Goal: Information Seeking & Learning: Learn about a topic

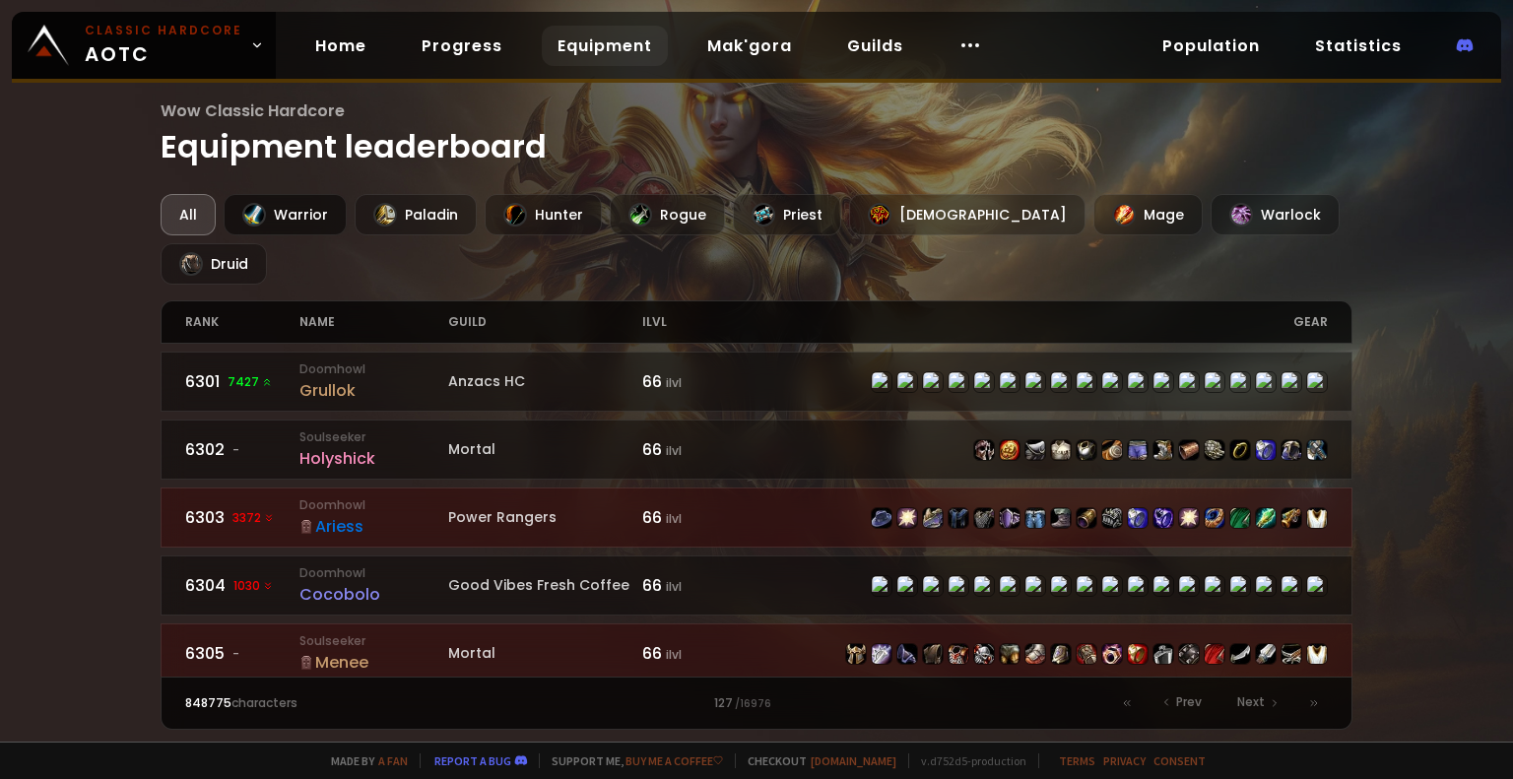
click at [276, 226] on div "Warrior" at bounding box center [285, 214] width 123 height 41
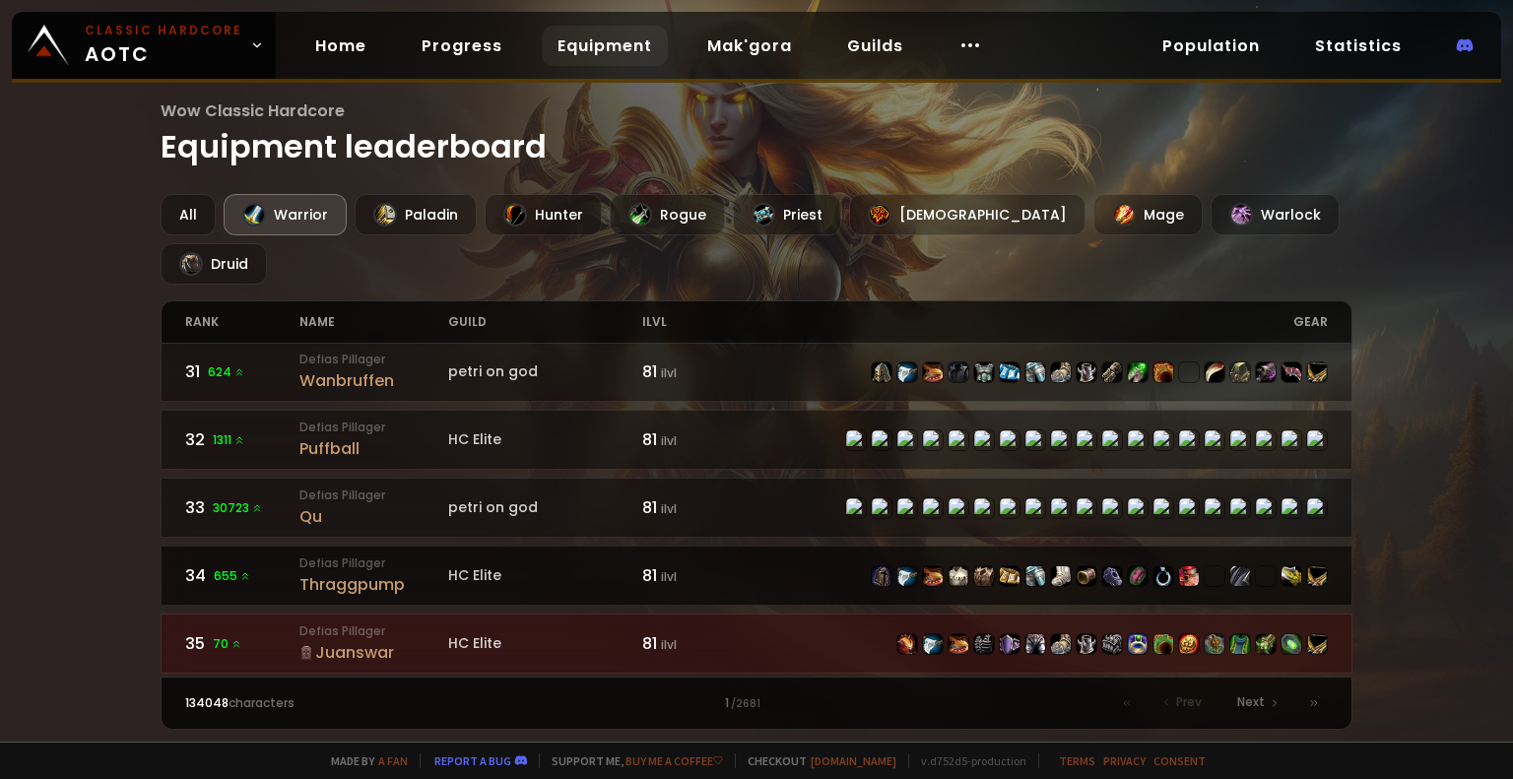
scroll to position [1374, 0]
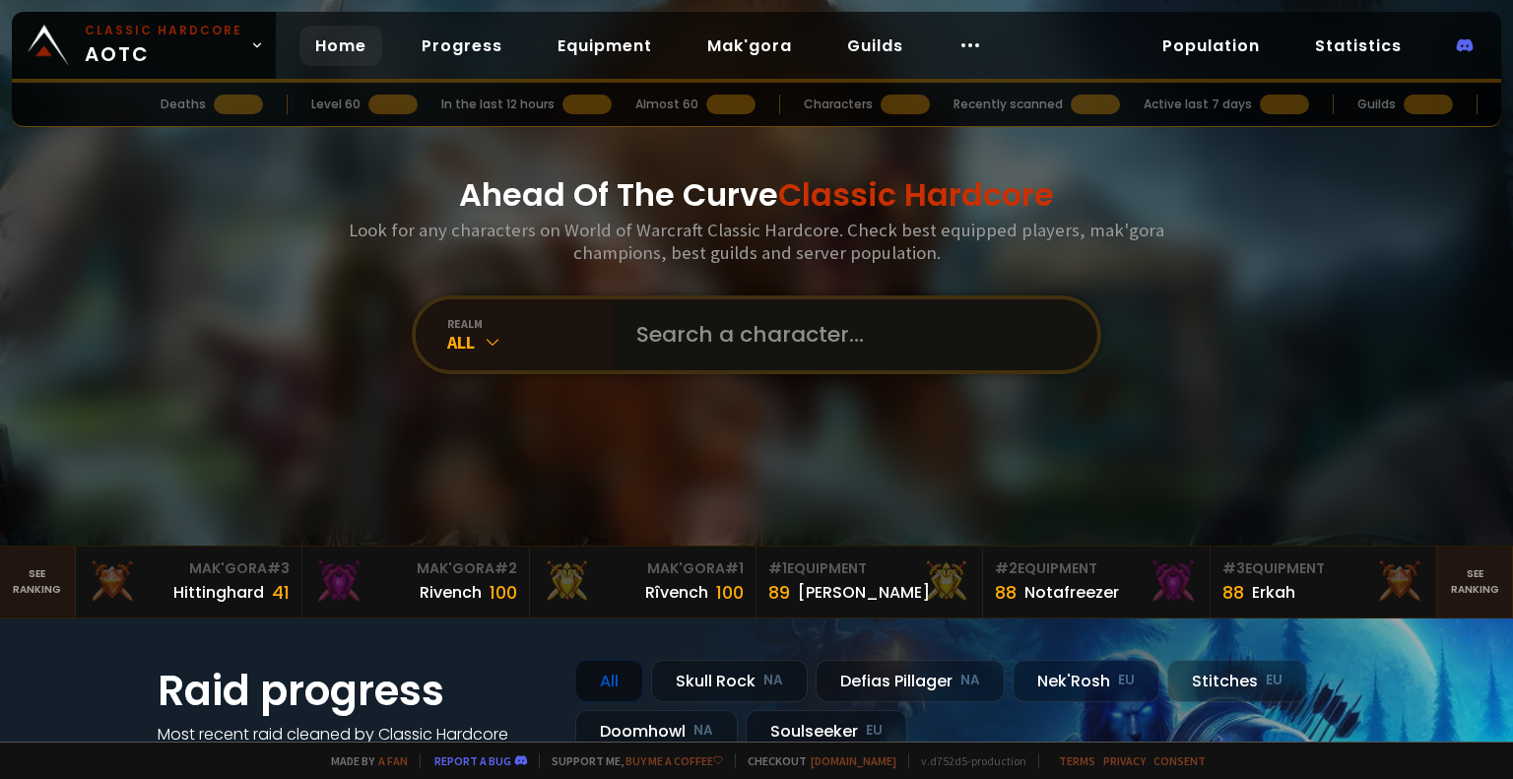
click at [766, 334] on input "text" at bounding box center [848, 334] width 449 height 71
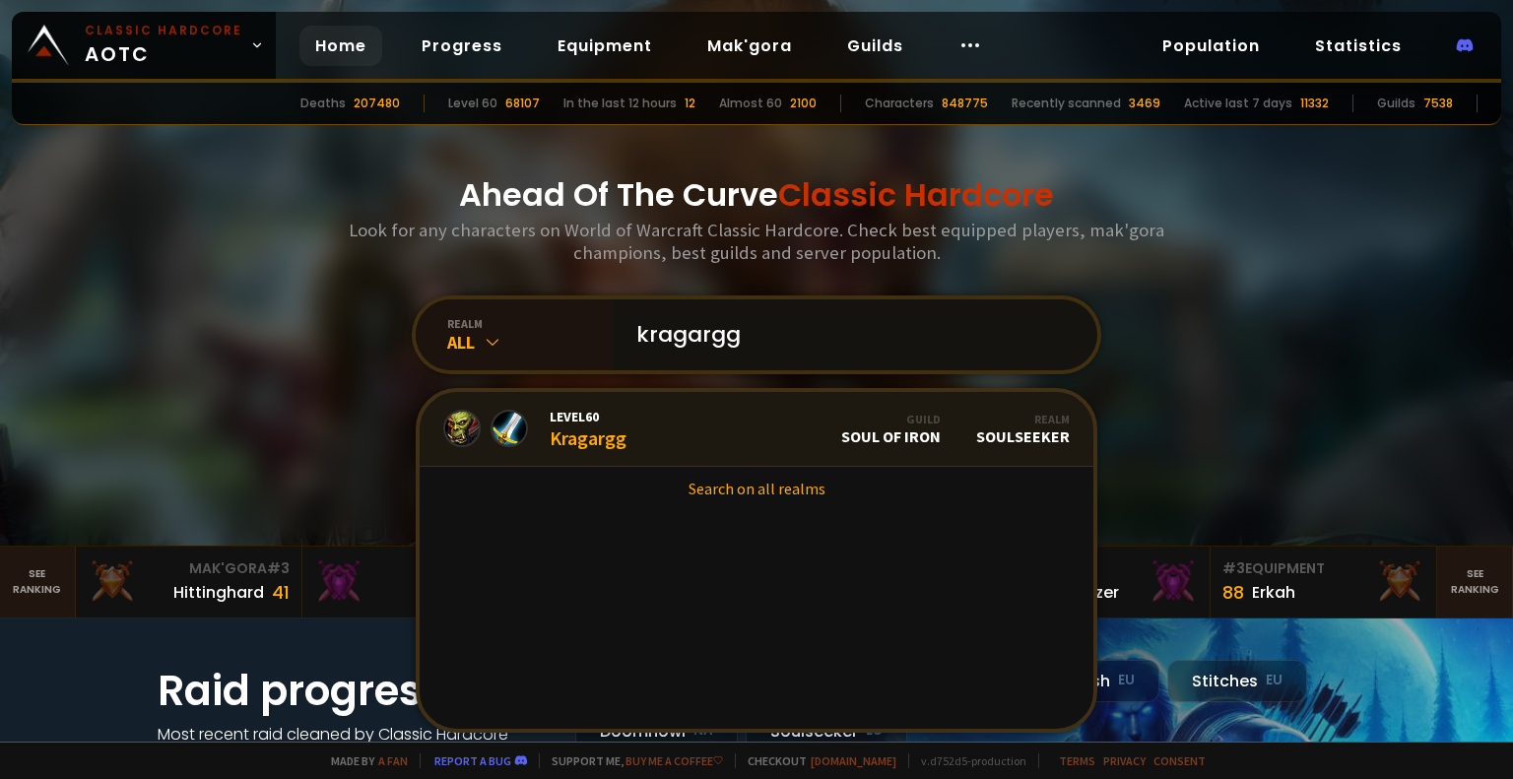
type input "kragargg"
click at [724, 440] on link "Level 60 Kragargg Guild Soul of Iron Realm Soulseeker" at bounding box center [757, 429] width 674 height 75
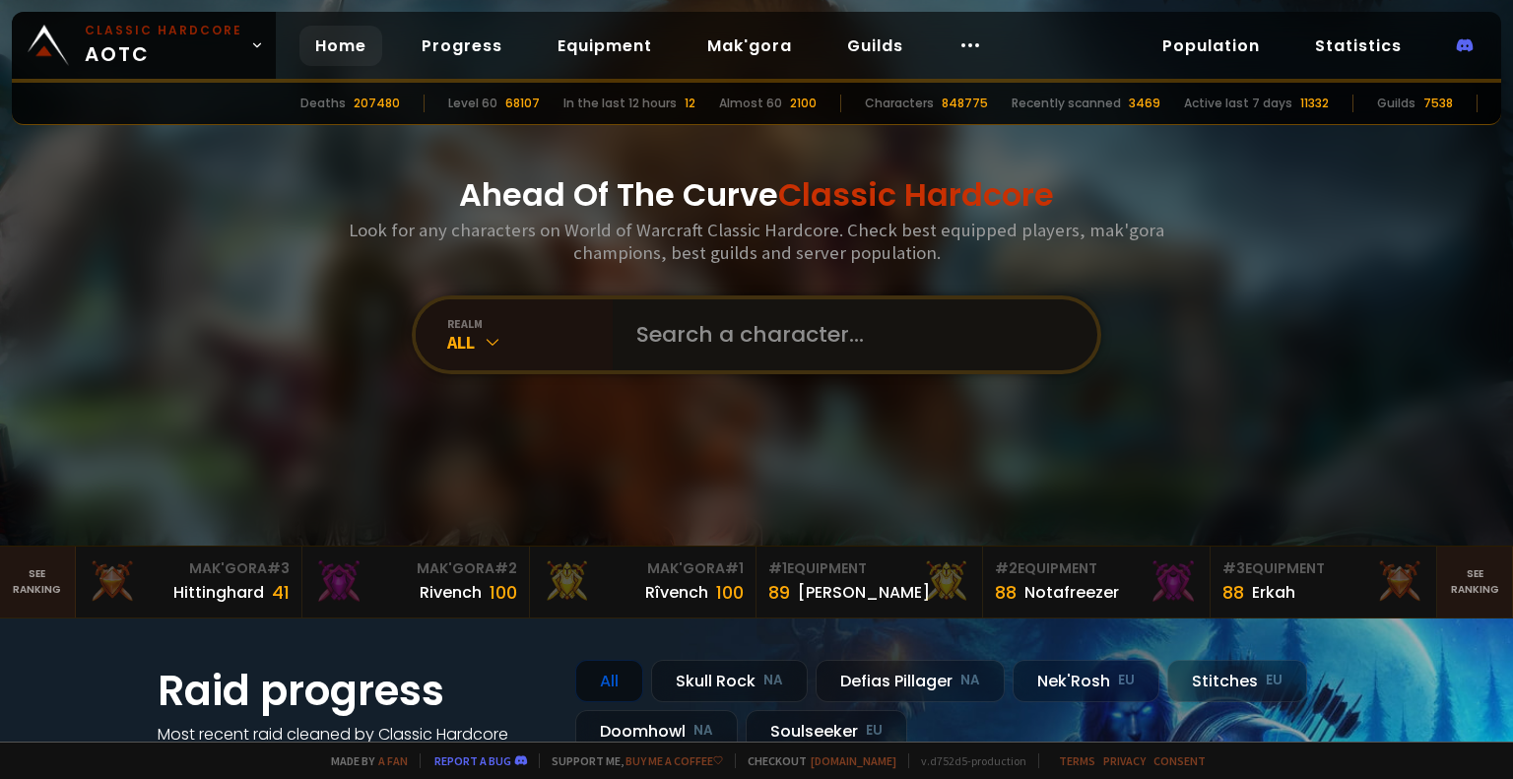
click at [675, 350] on input "text" at bounding box center [848, 334] width 449 height 71
click at [544, 339] on div "All" at bounding box center [529, 342] width 165 height 23
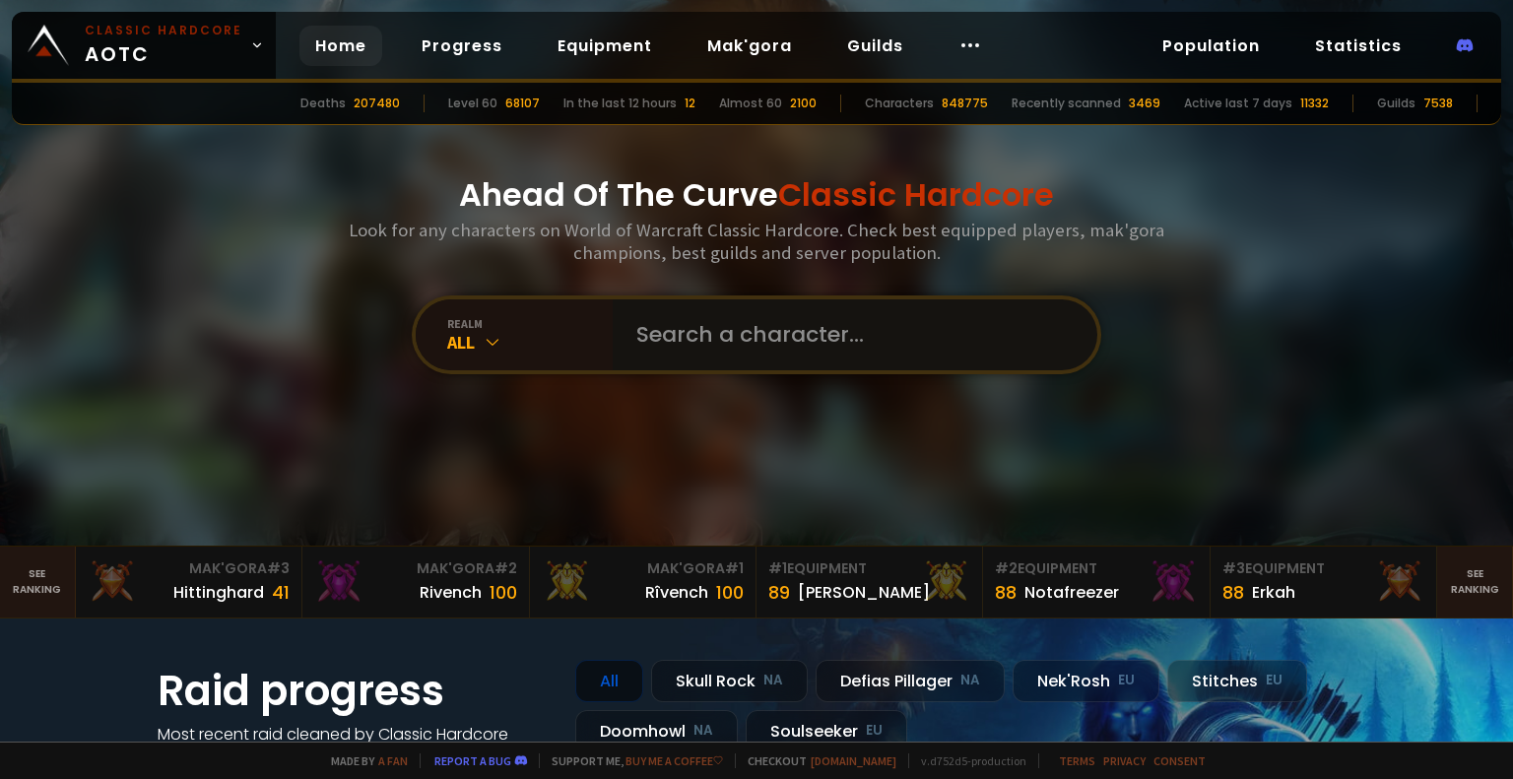
click at [760, 329] on input "text" at bounding box center [848, 334] width 449 height 71
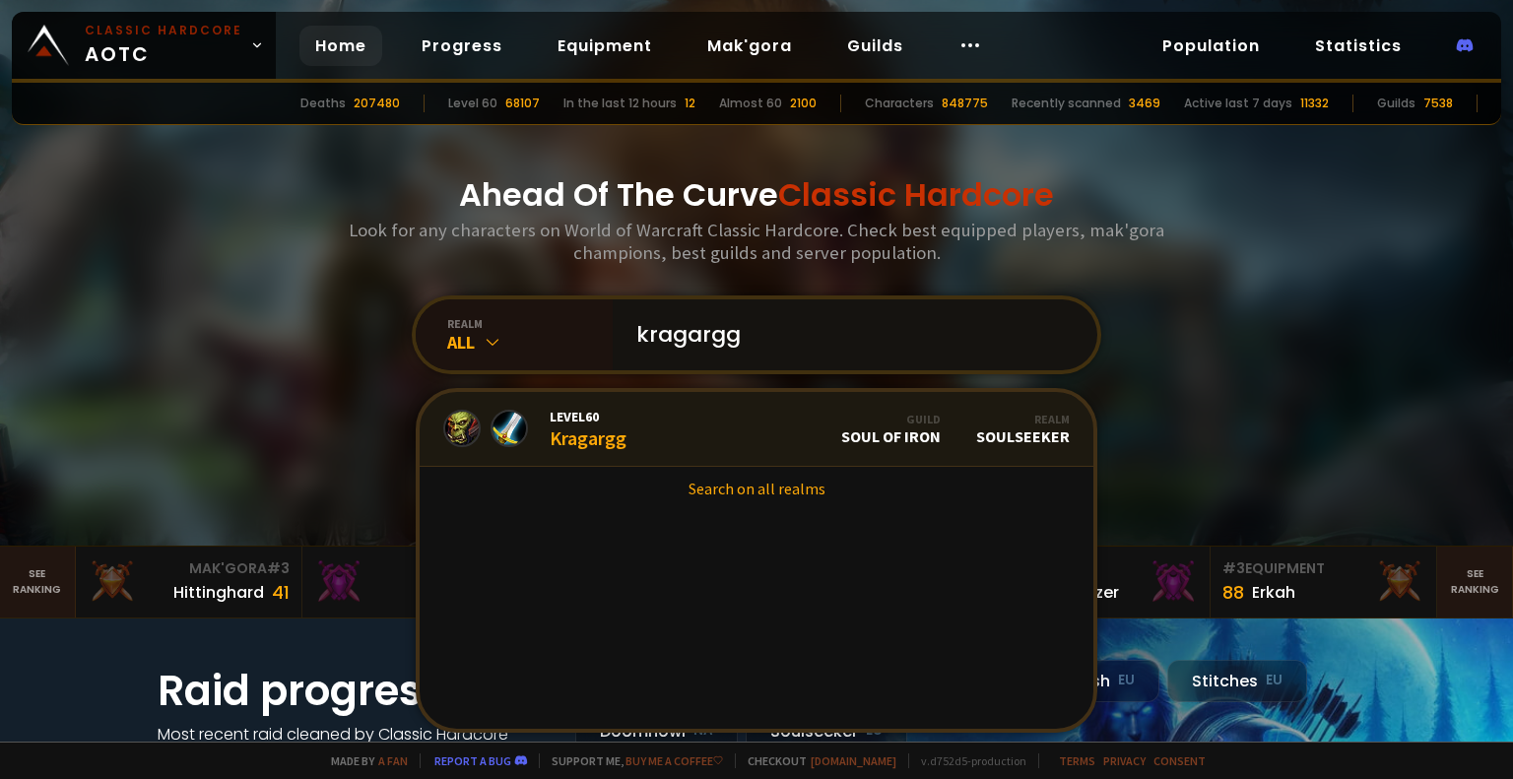
type input "kragargg"
click at [675, 436] on link "Level 60 Kragargg Guild Soul of Iron Realm Soulseeker" at bounding box center [757, 429] width 674 height 75
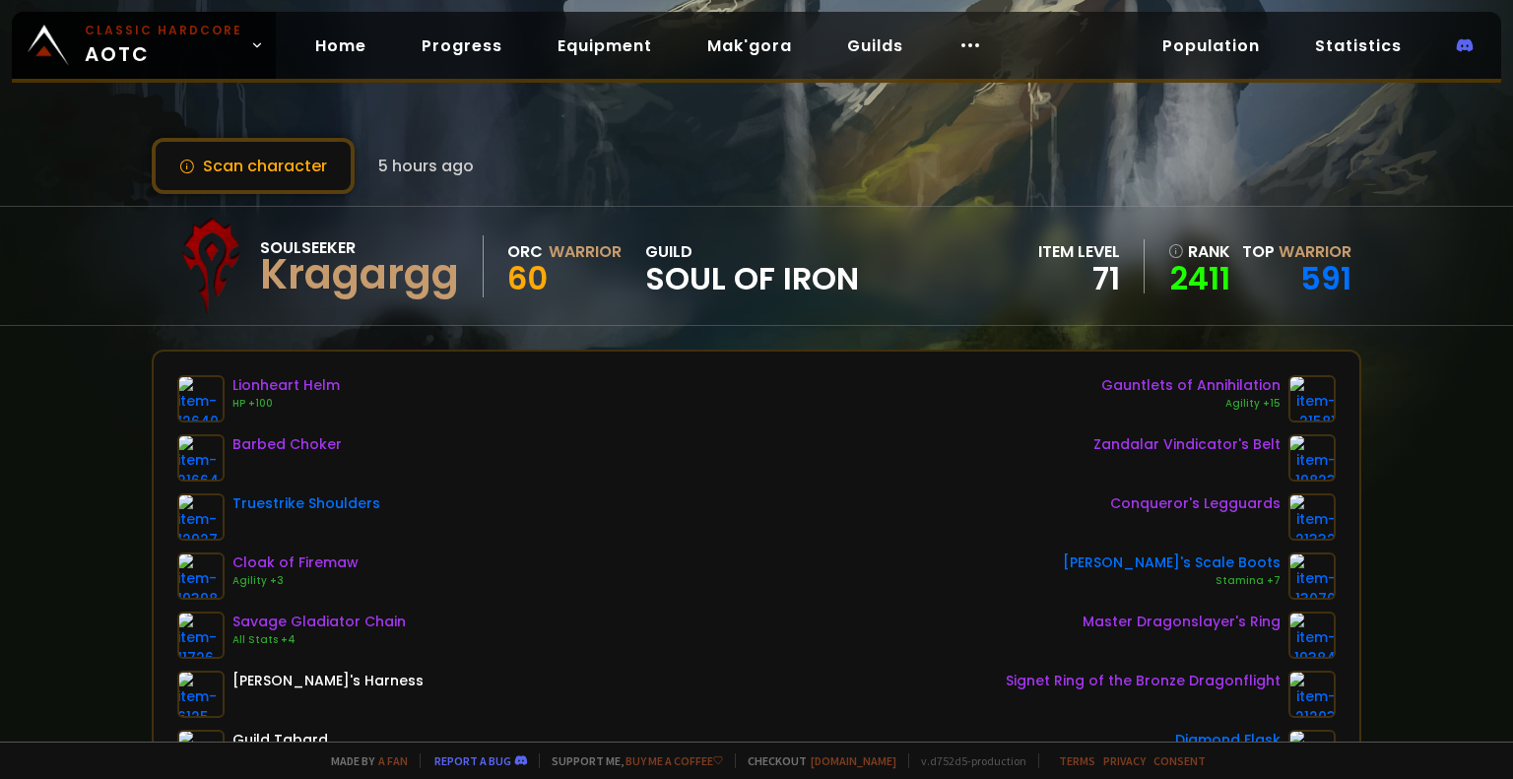
click at [728, 282] on span "Soul of Iron" at bounding box center [752, 279] width 214 height 30
click at [1321, 279] on link "591" at bounding box center [1325, 278] width 51 height 44
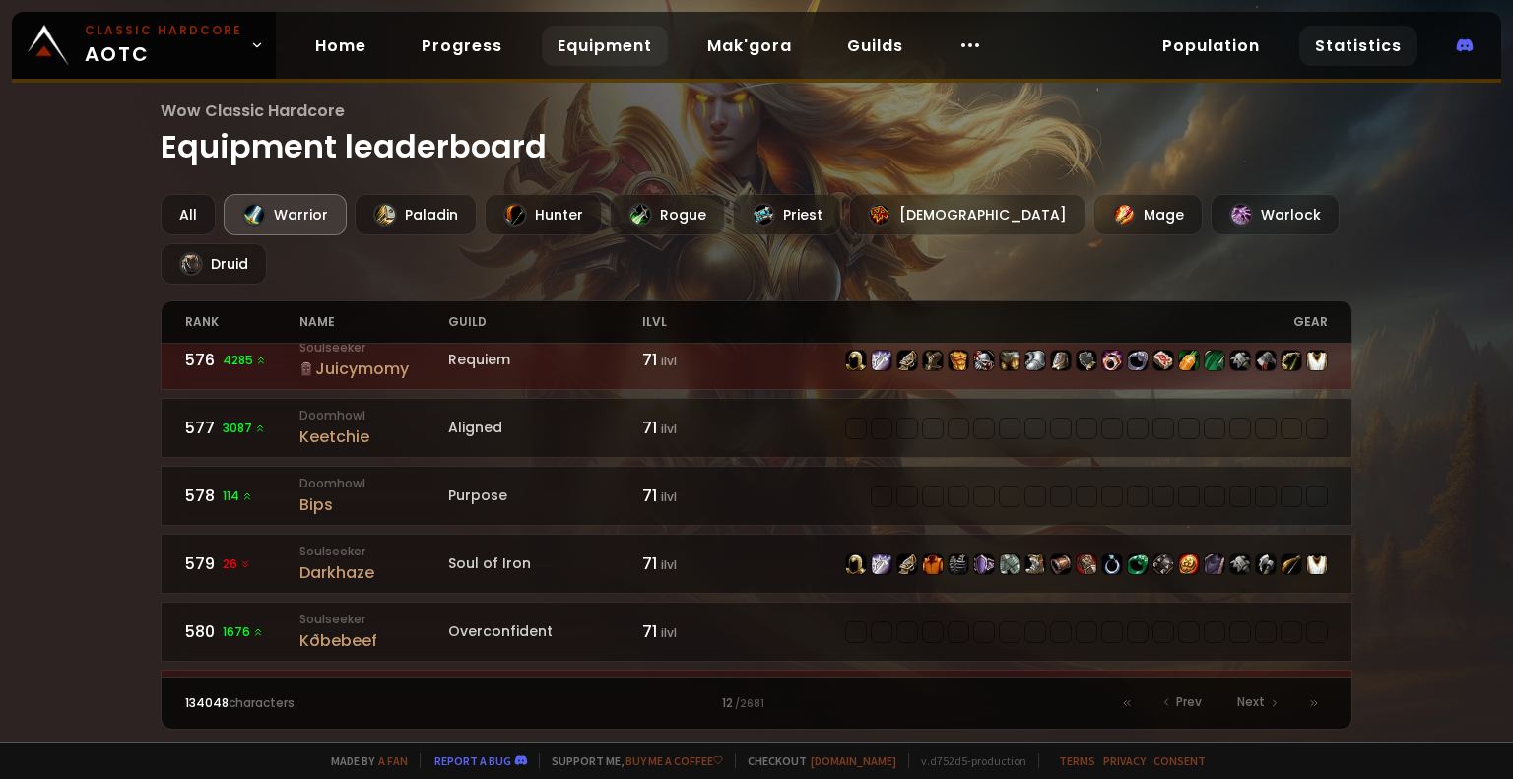
scroll to position [2390, 0]
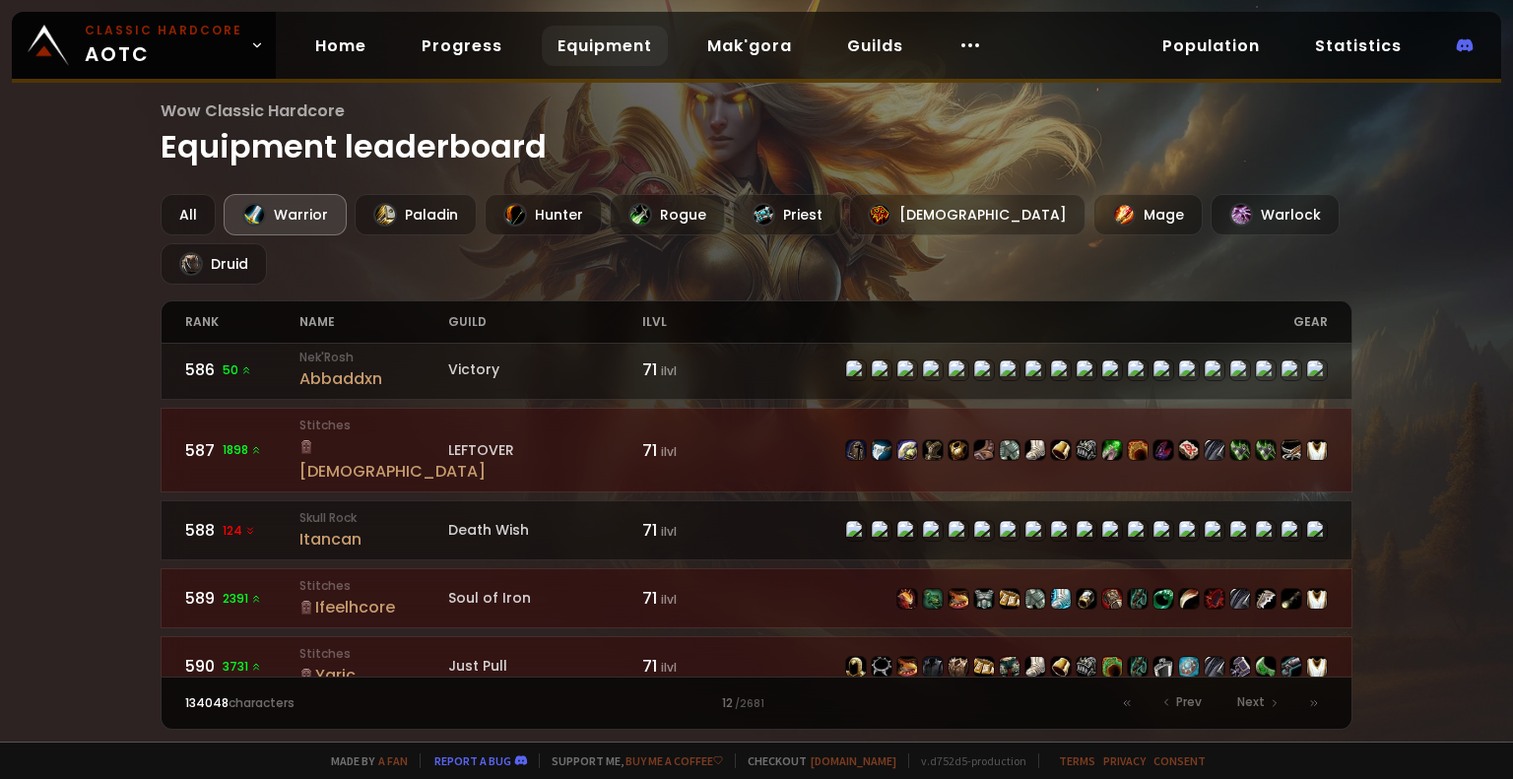
click at [349, 731] on div "Kragargg" at bounding box center [373, 743] width 149 height 25
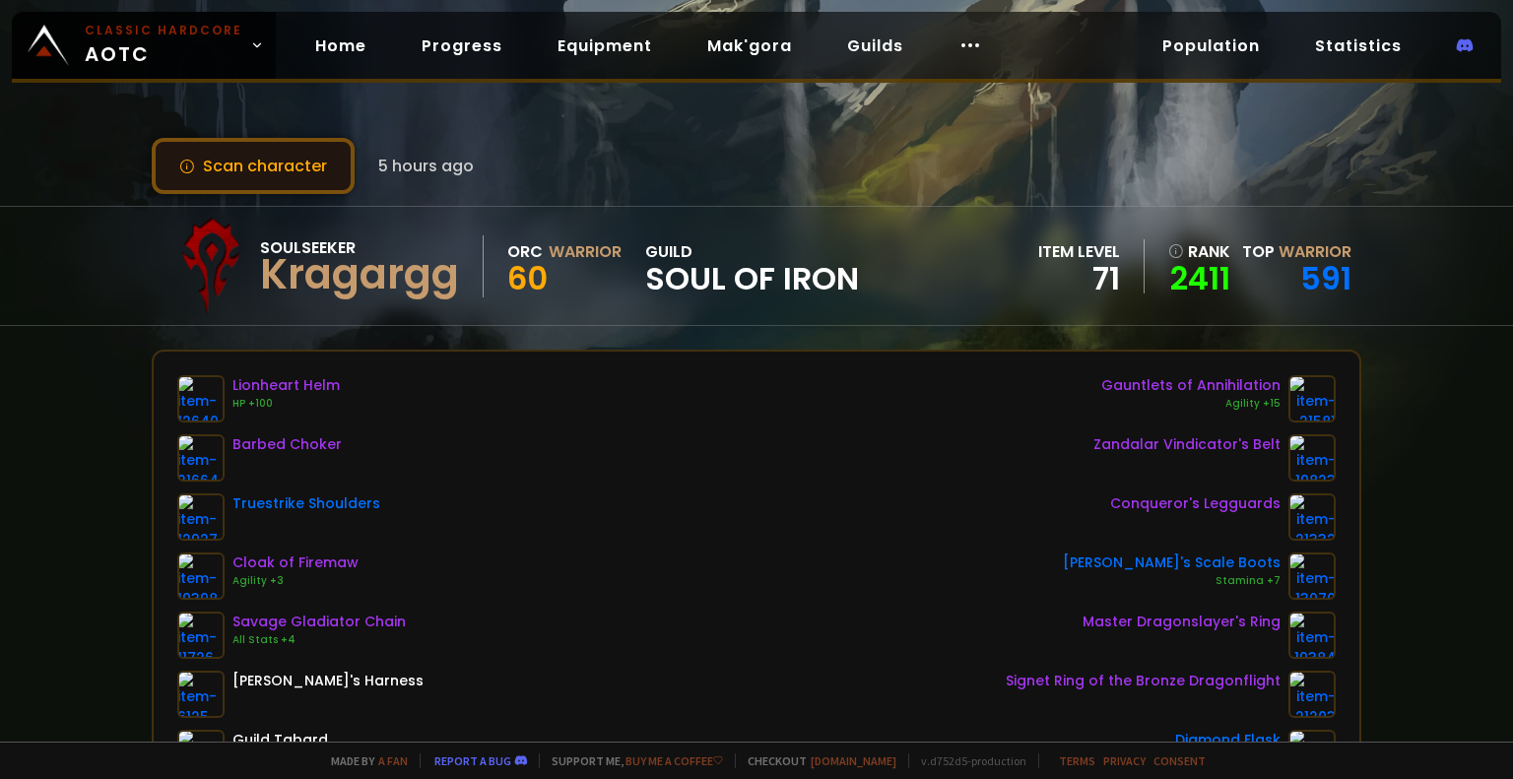
click at [288, 161] on button "Scan character" at bounding box center [253, 166] width 203 height 56
click at [671, 276] on span "Soul of Iron" at bounding box center [752, 279] width 214 height 30
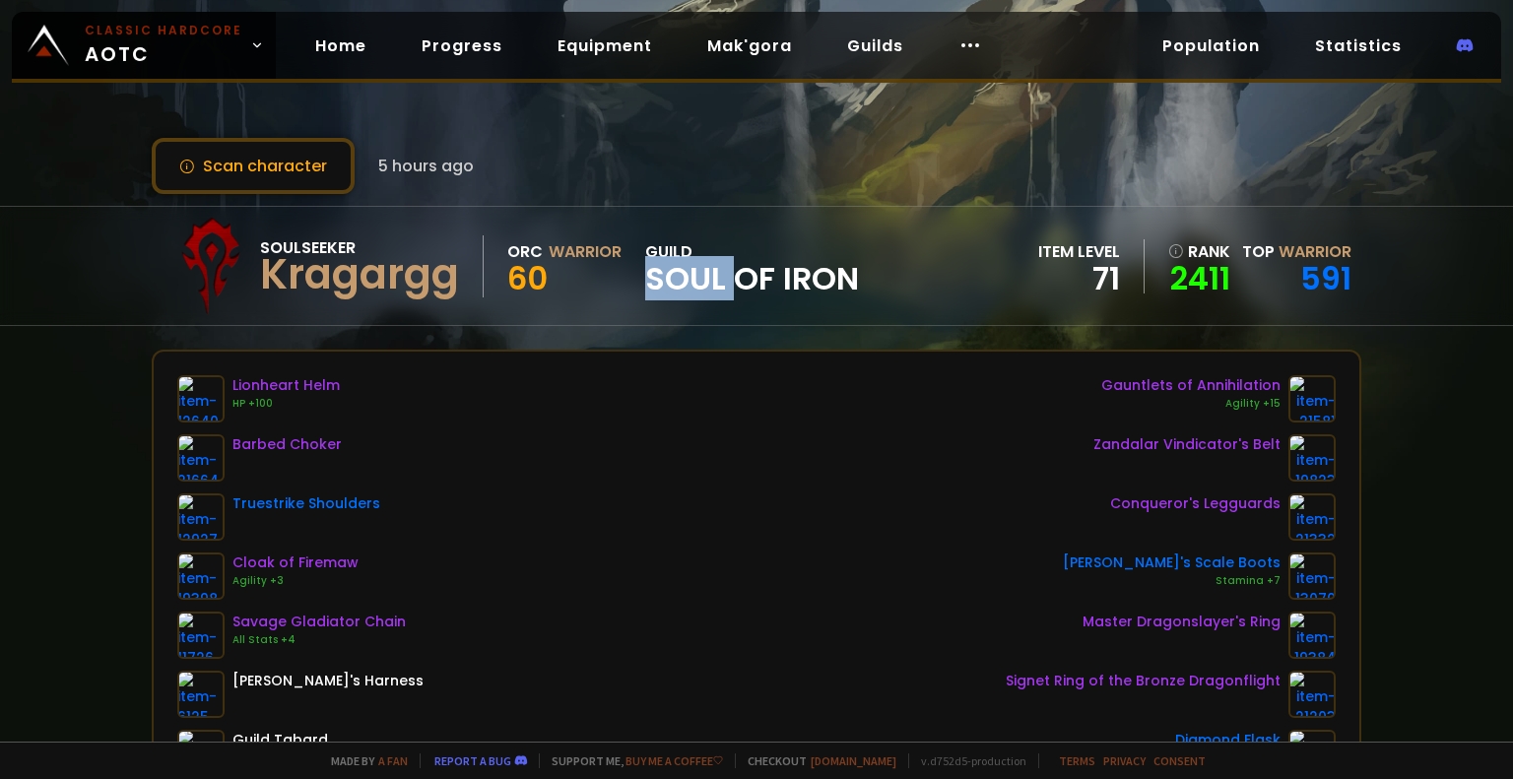
click at [671, 276] on span "Soul of Iron" at bounding box center [752, 279] width 214 height 30
copy span "Soul of Iron"
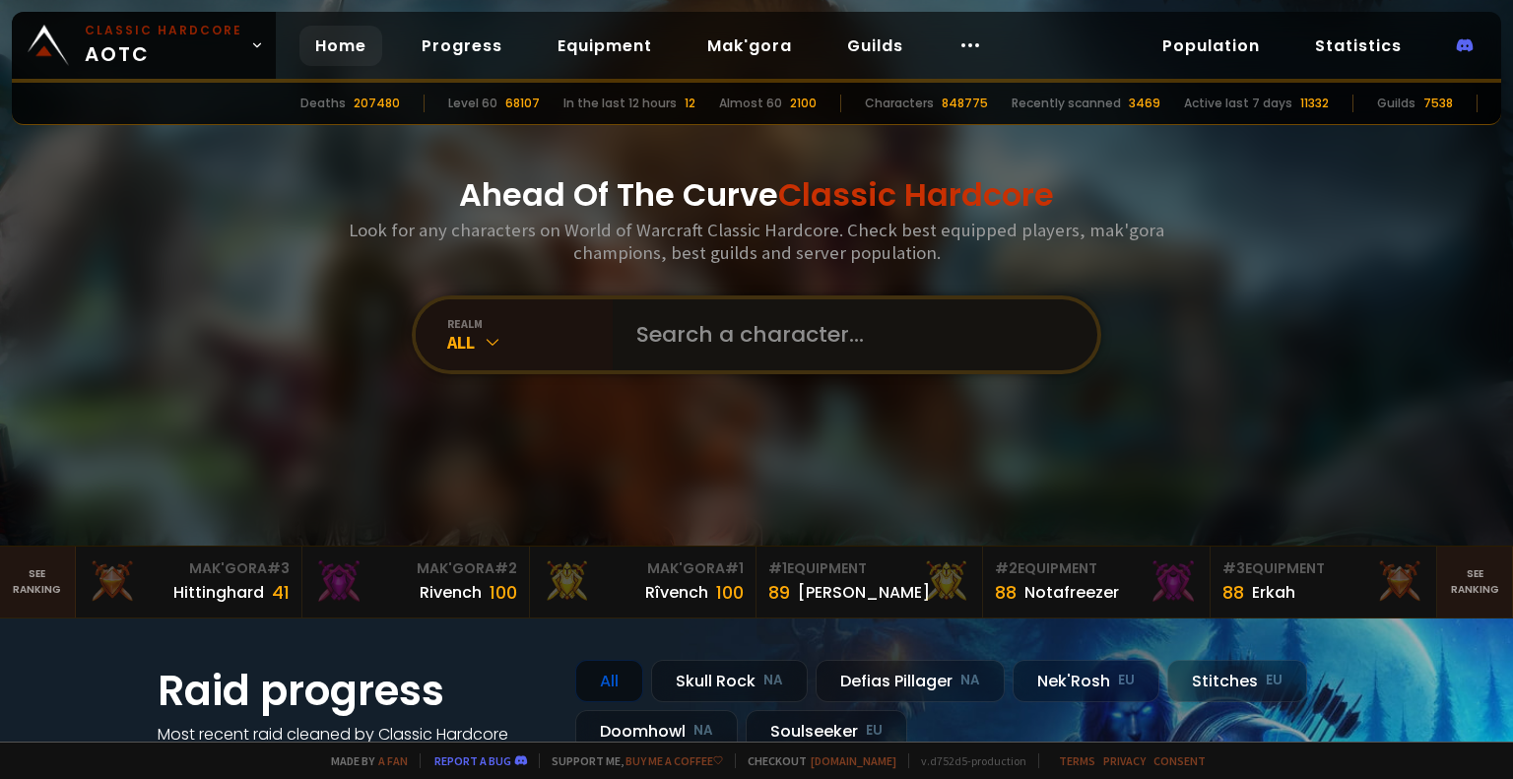
click at [736, 336] on input "text" at bounding box center [848, 334] width 449 height 71
paste input "Soul of Iron"
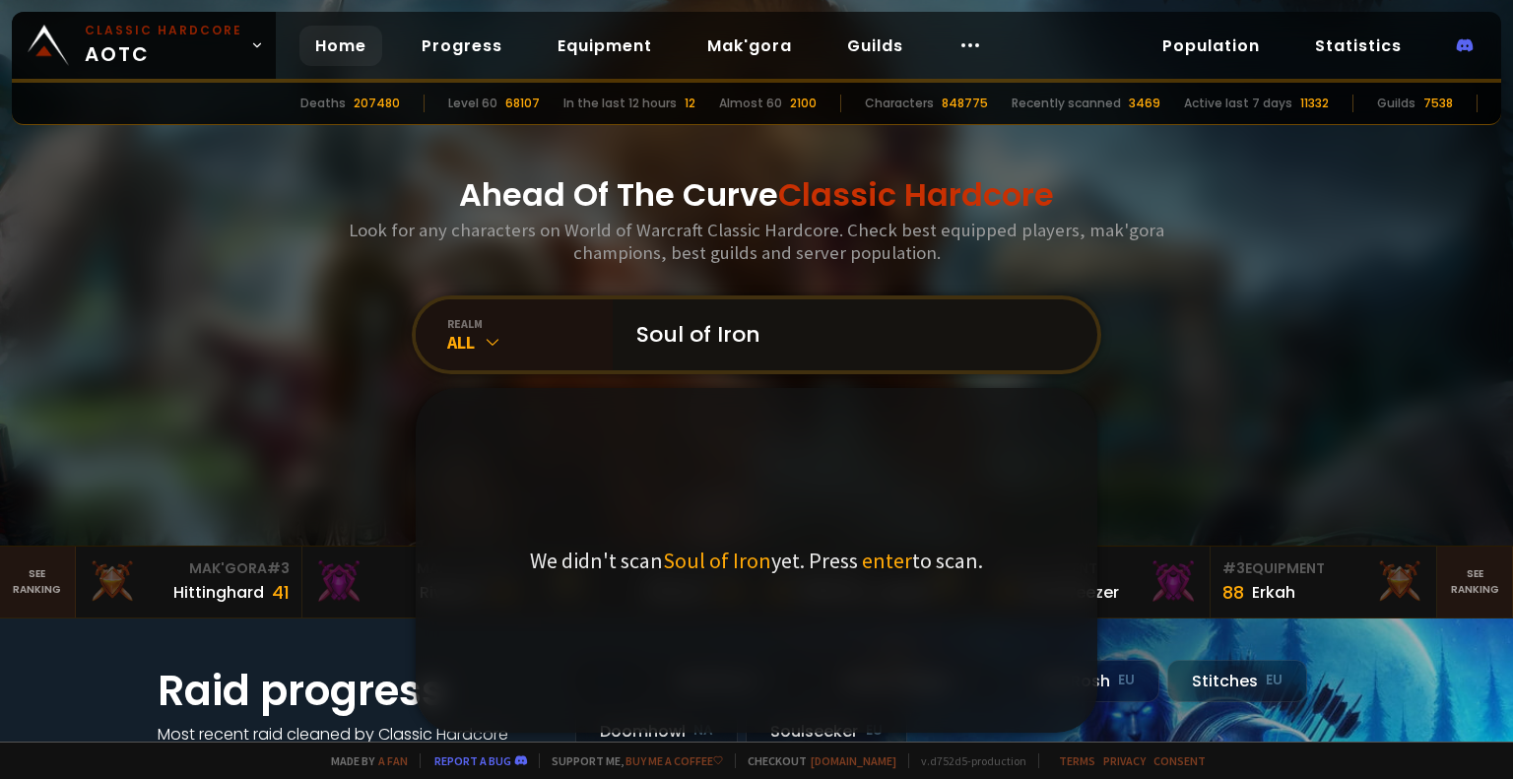
type input "Soul of Iron"
click at [1062, 405] on div "We didn't scan Soul of Iron yet. Press enter to scan." at bounding box center [757, 560] width 682 height 345
click at [987, 314] on input "Soul of Iron" at bounding box center [848, 334] width 449 height 71
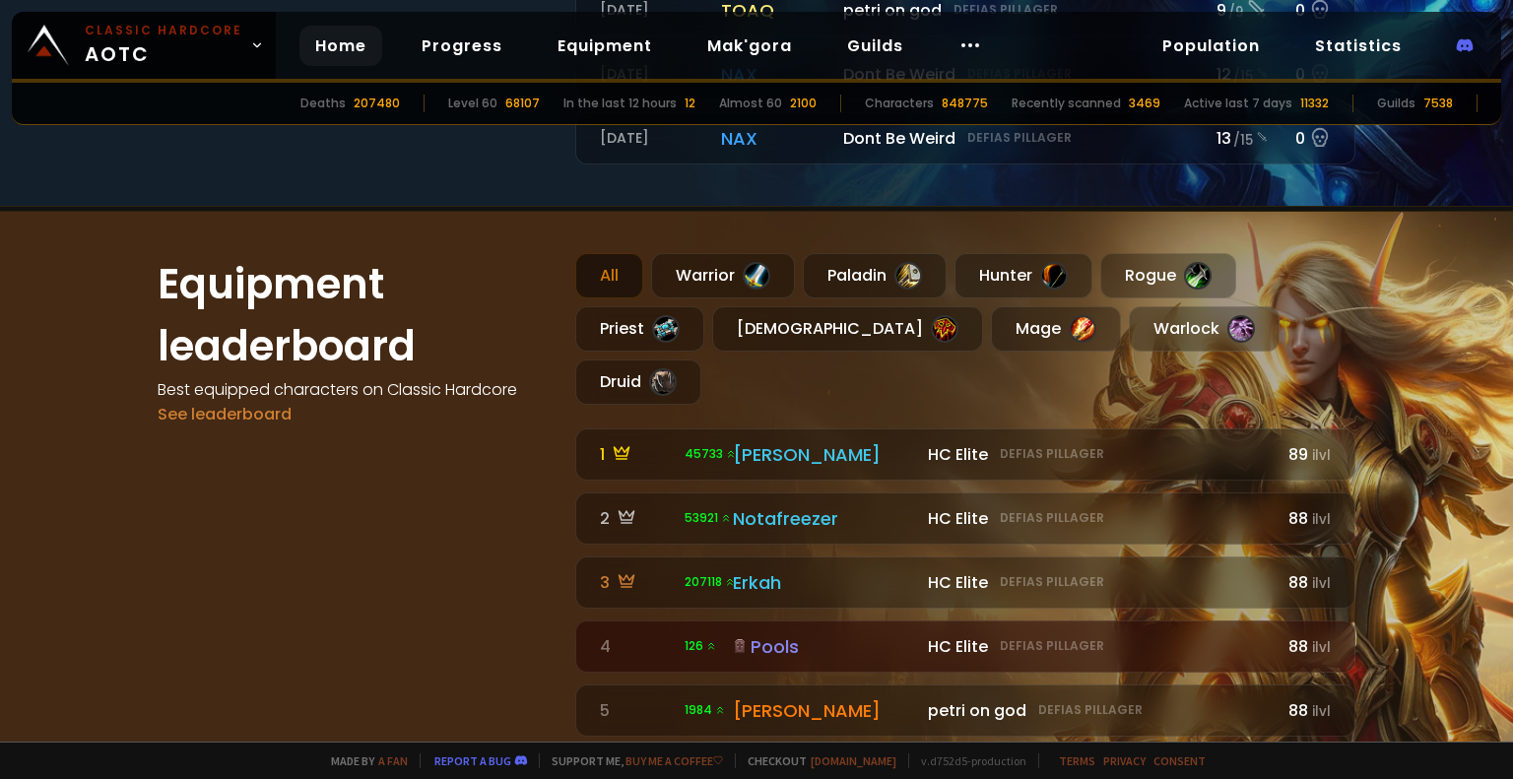
scroll to position [1083, 0]
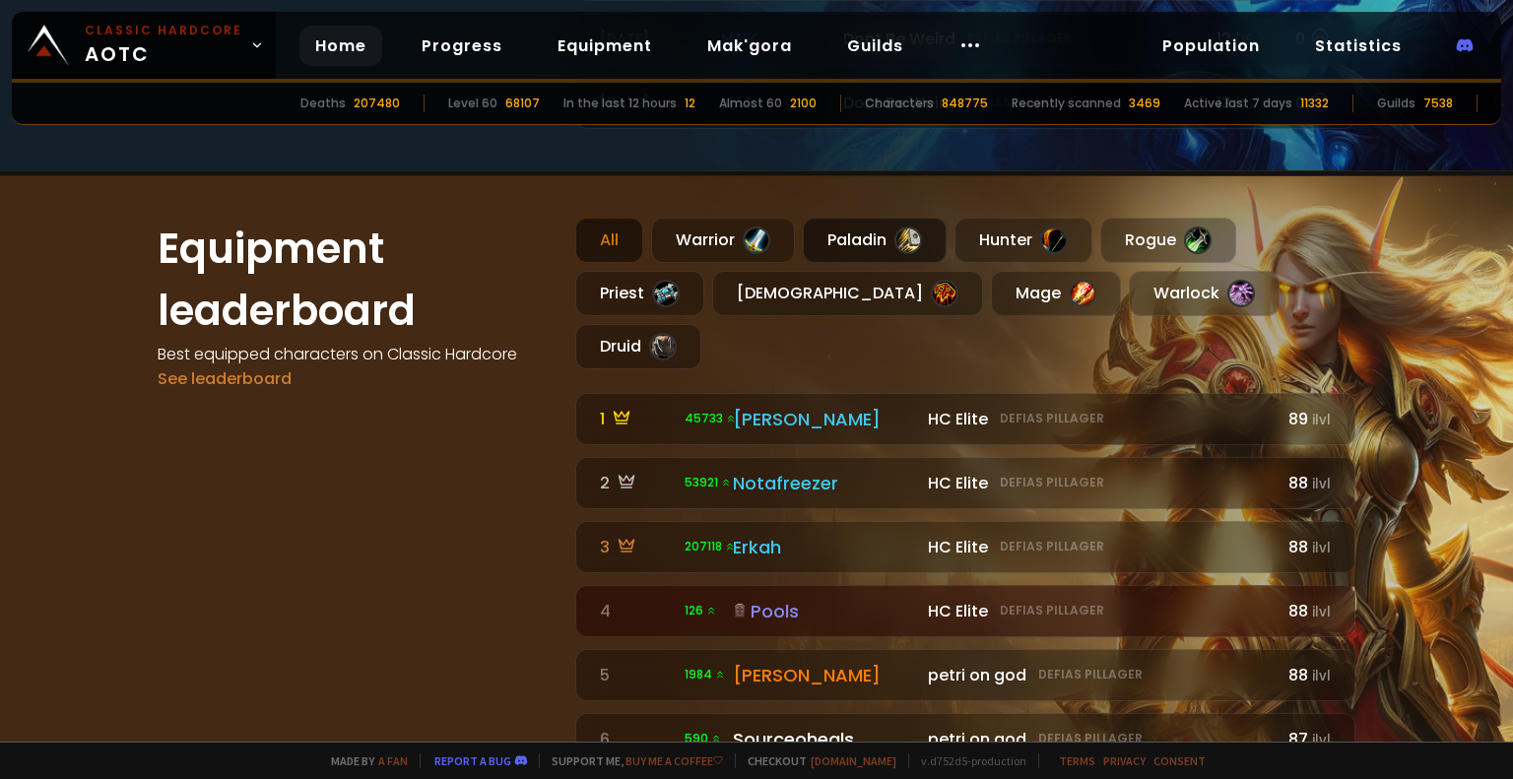
click at [863, 235] on div "Paladin" at bounding box center [875, 240] width 144 height 45
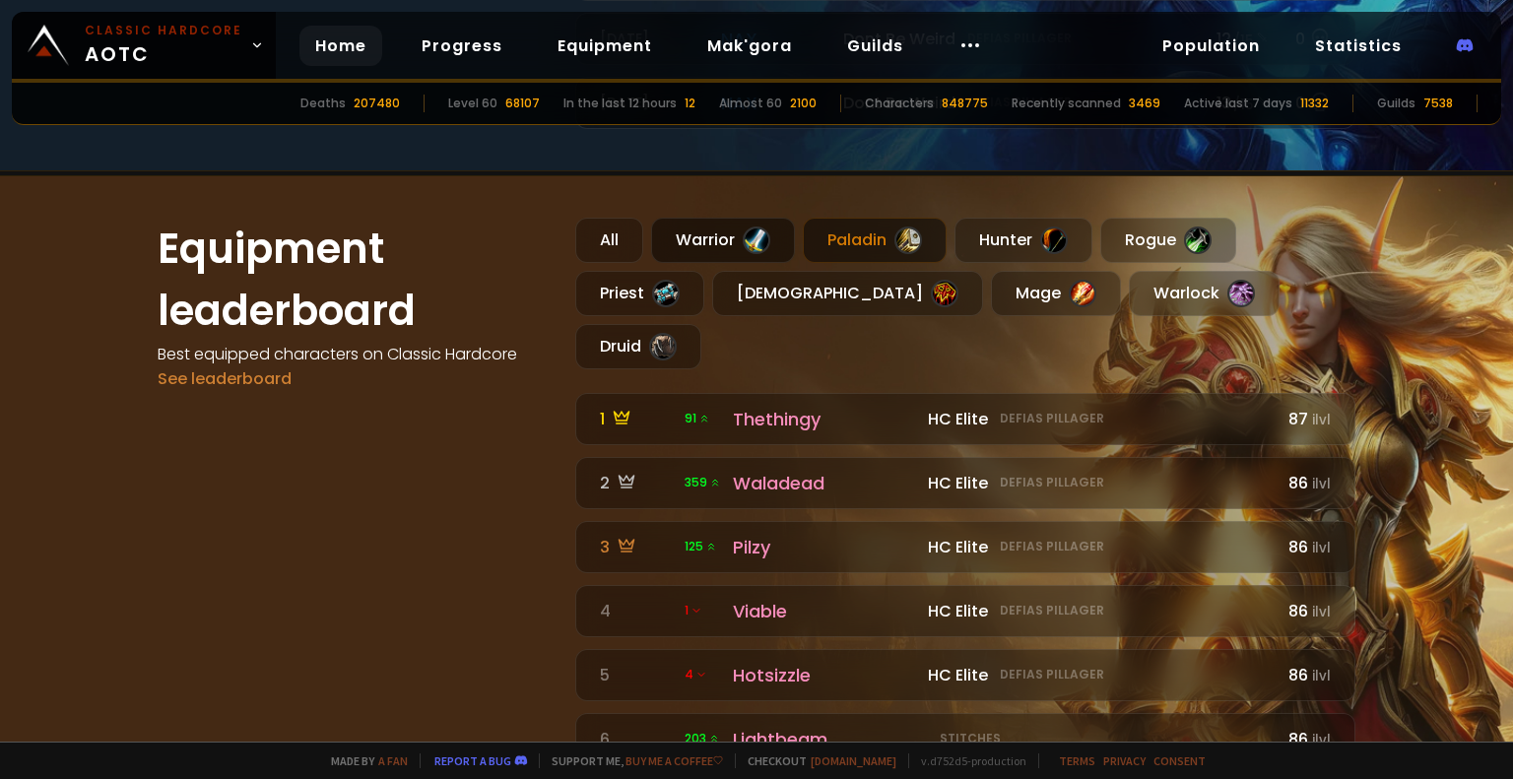
click at [731, 241] on div "Warrior" at bounding box center [723, 240] width 144 height 45
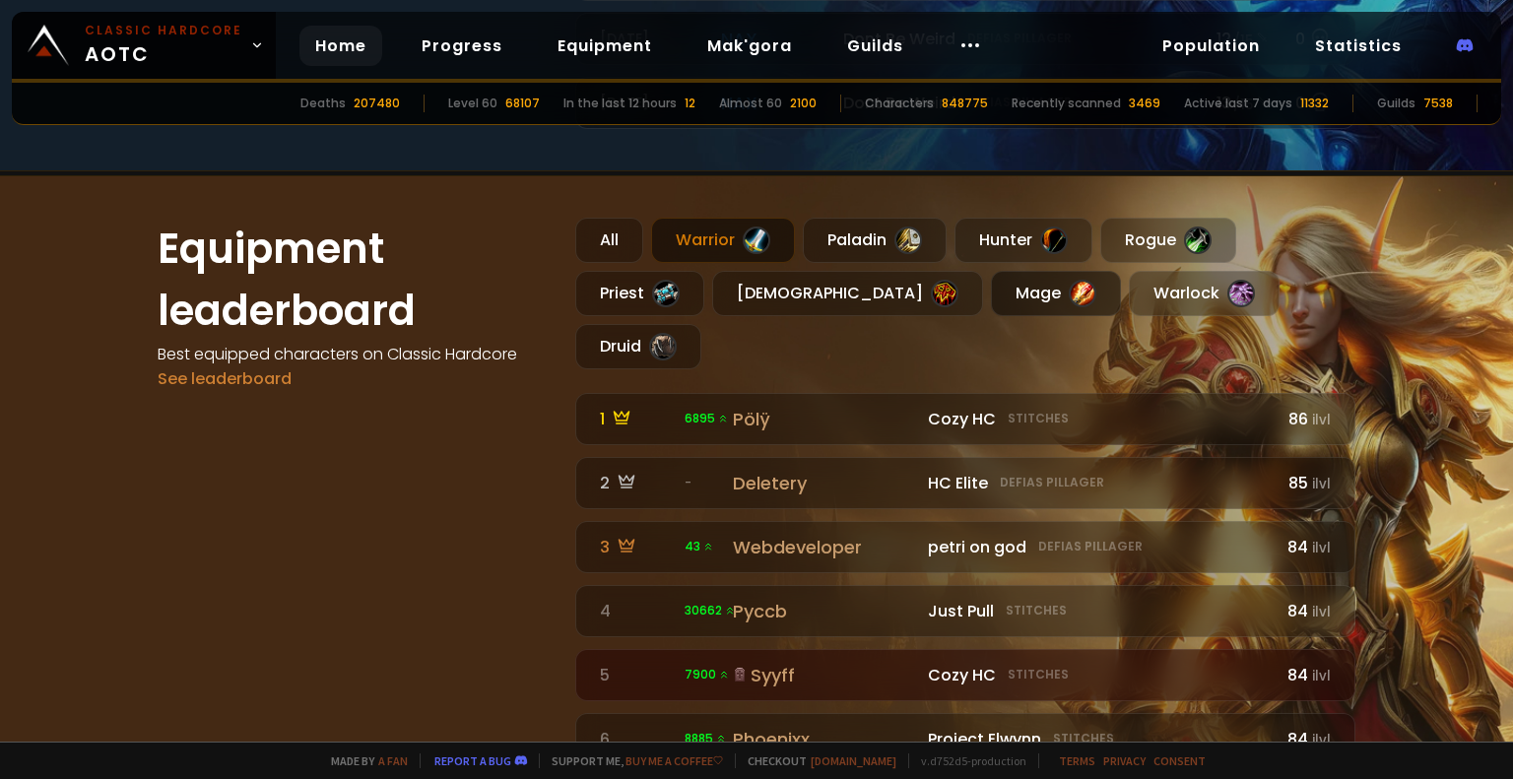
click at [991, 295] on div "Mage" at bounding box center [1056, 293] width 130 height 45
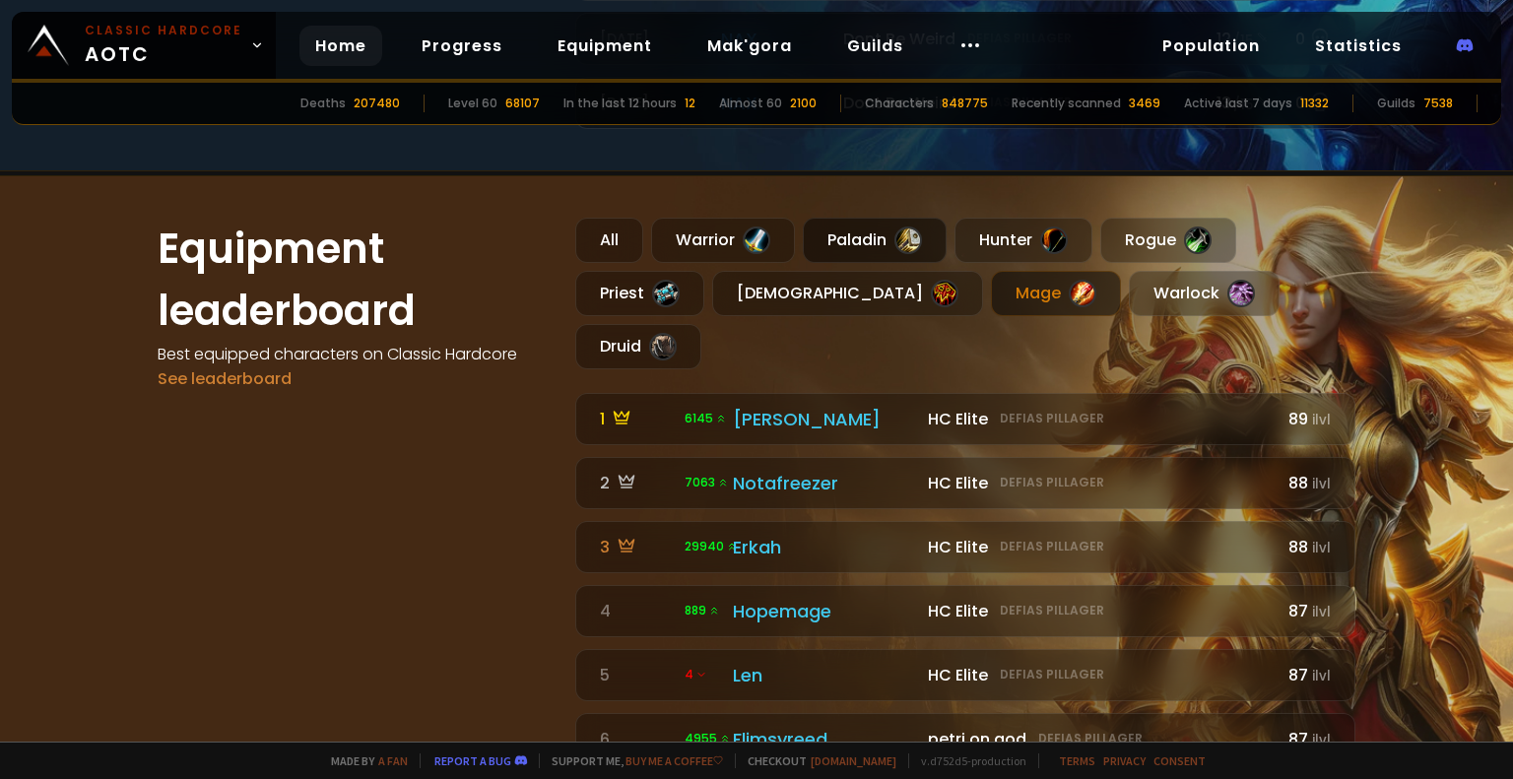
click at [864, 233] on div "Paladin" at bounding box center [875, 240] width 144 height 45
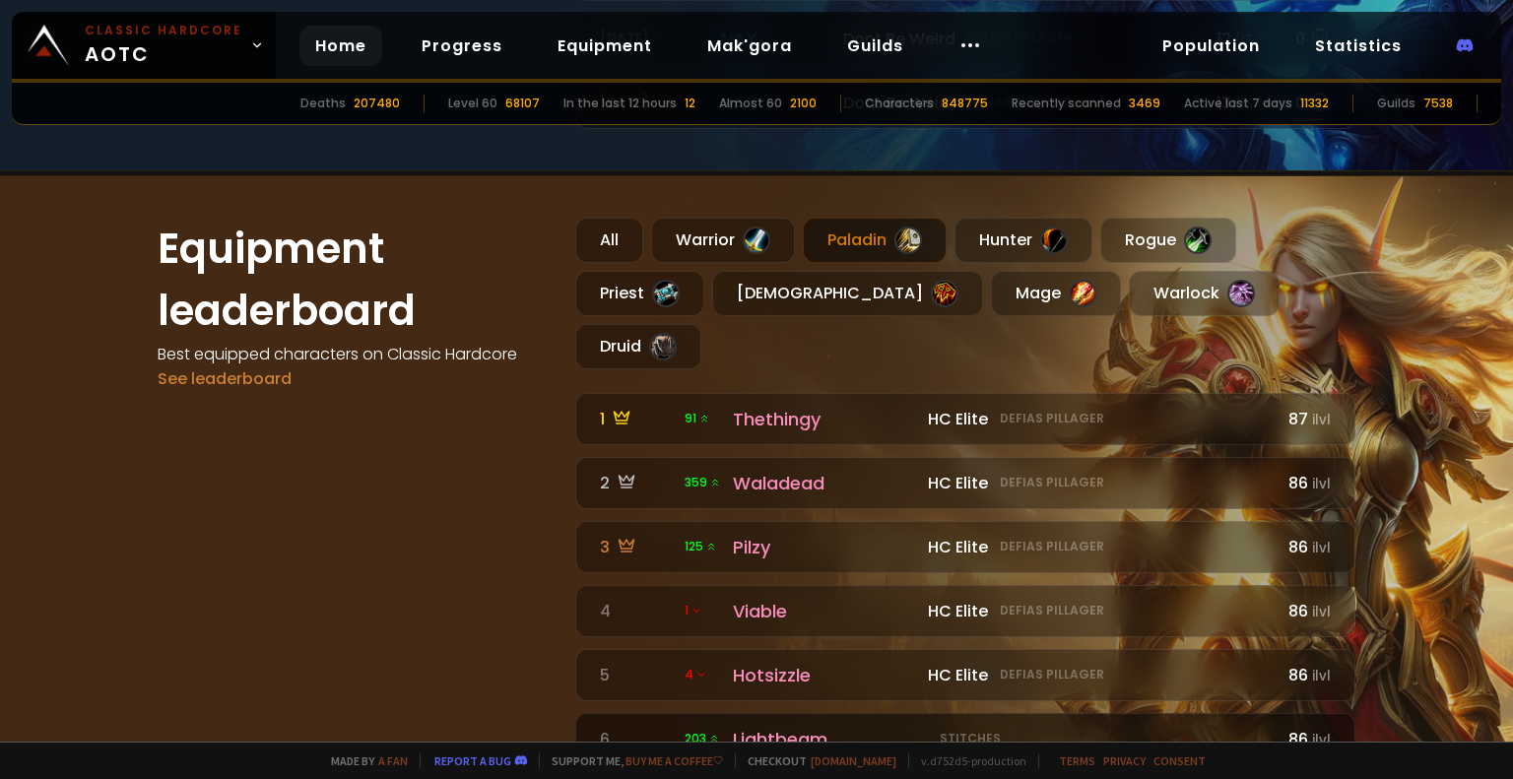
click at [780, 726] on div "Lightbeam" at bounding box center [824, 739] width 183 height 27
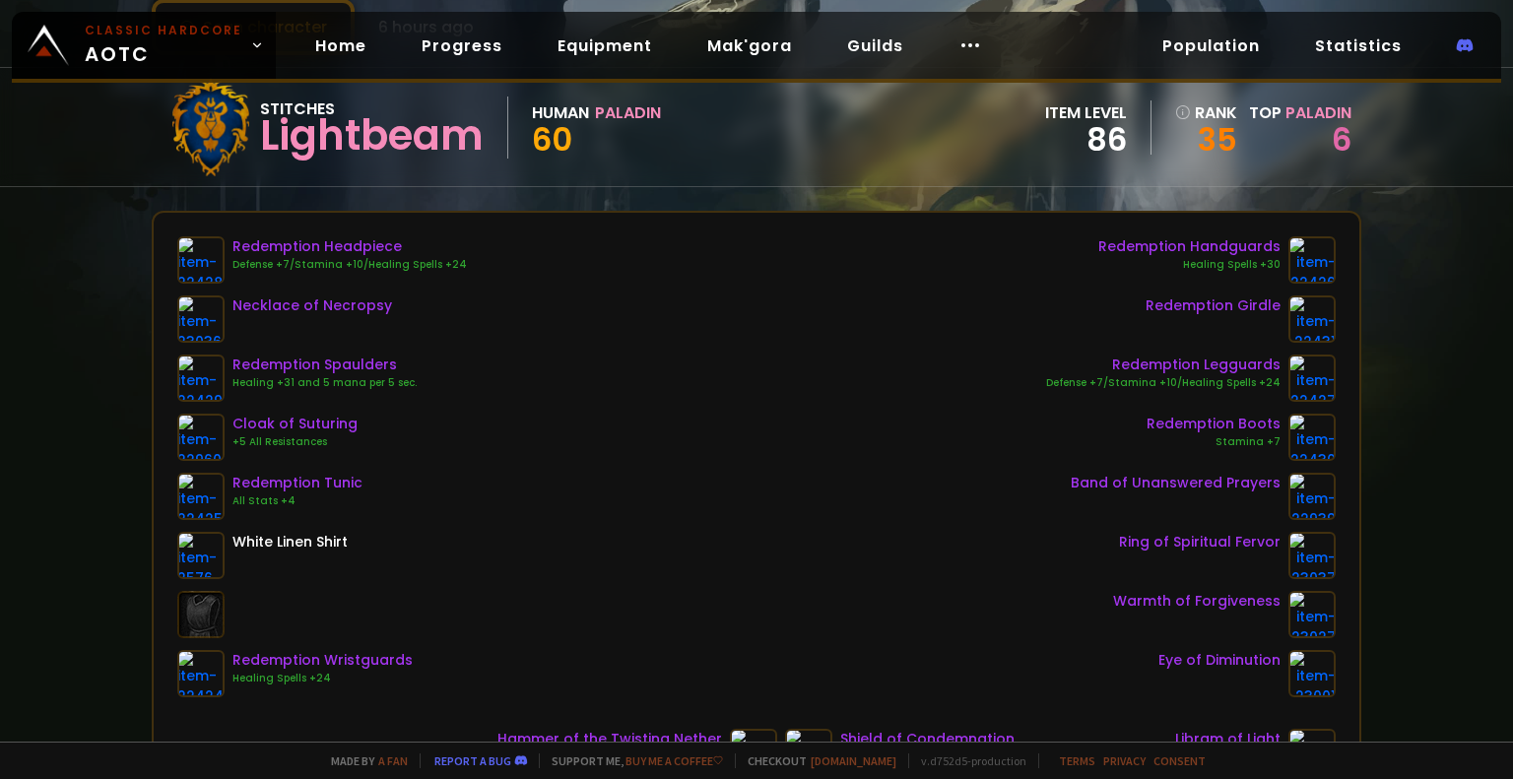
scroll to position [295, 0]
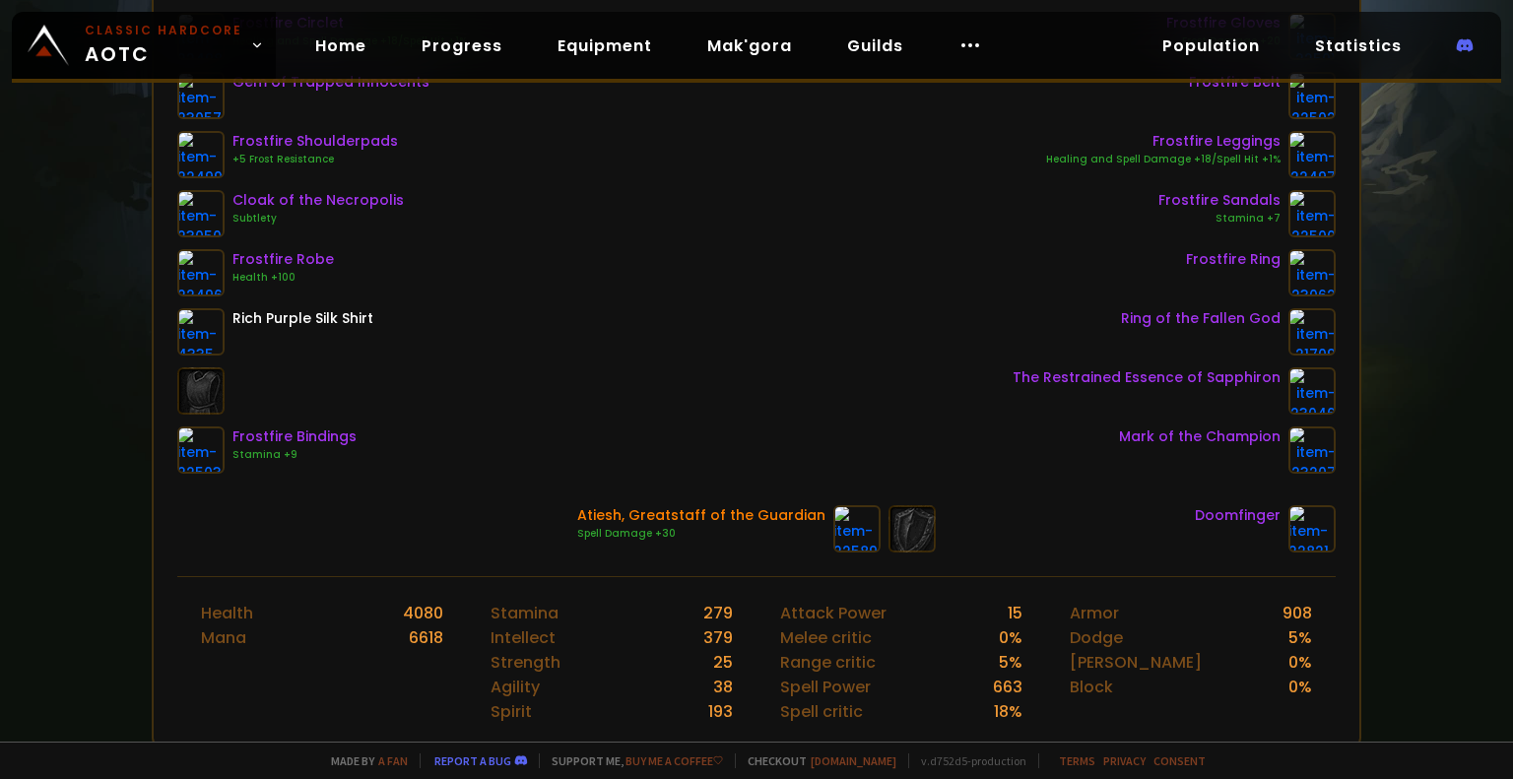
scroll to position [591, 0]
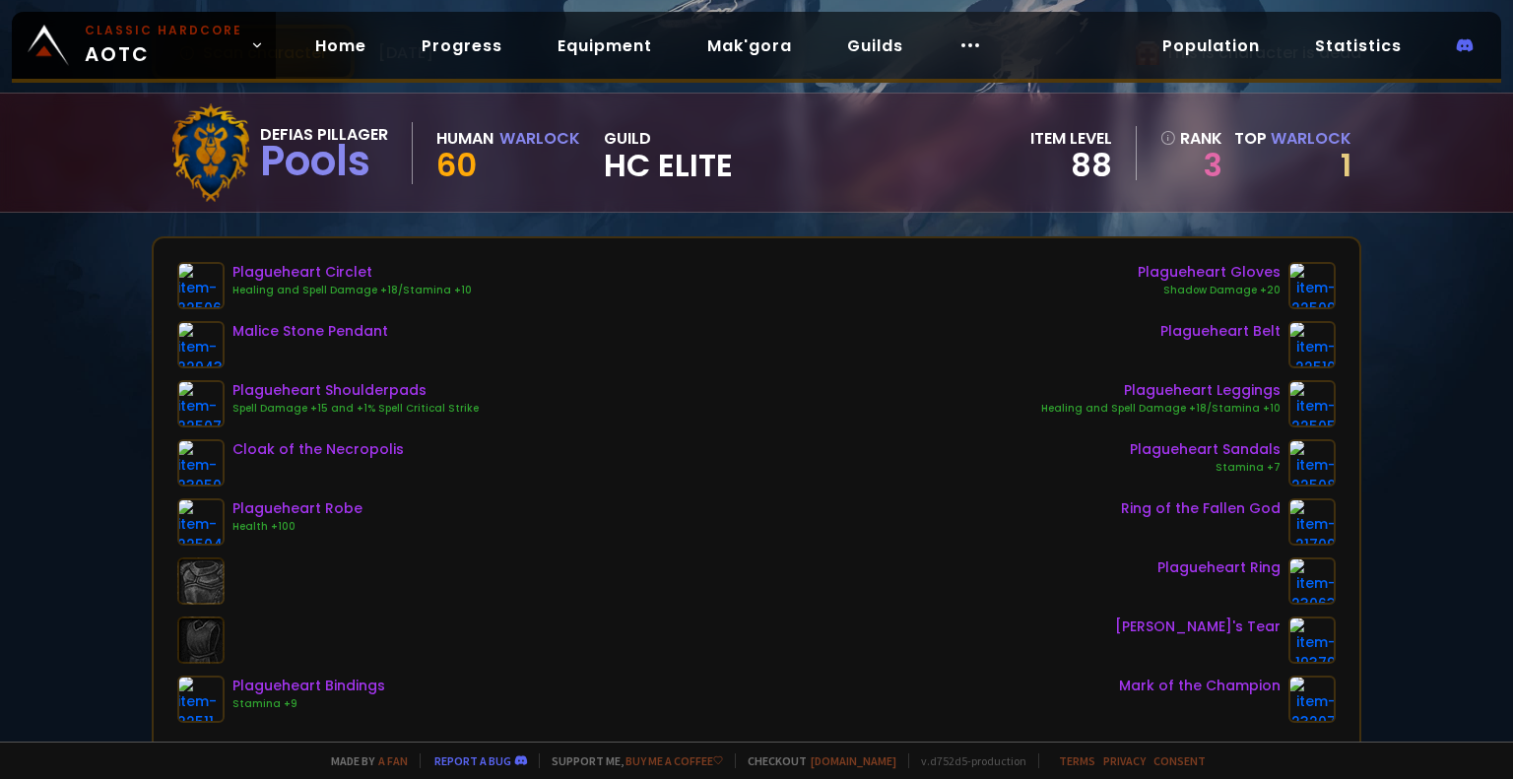
scroll to position [295, 0]
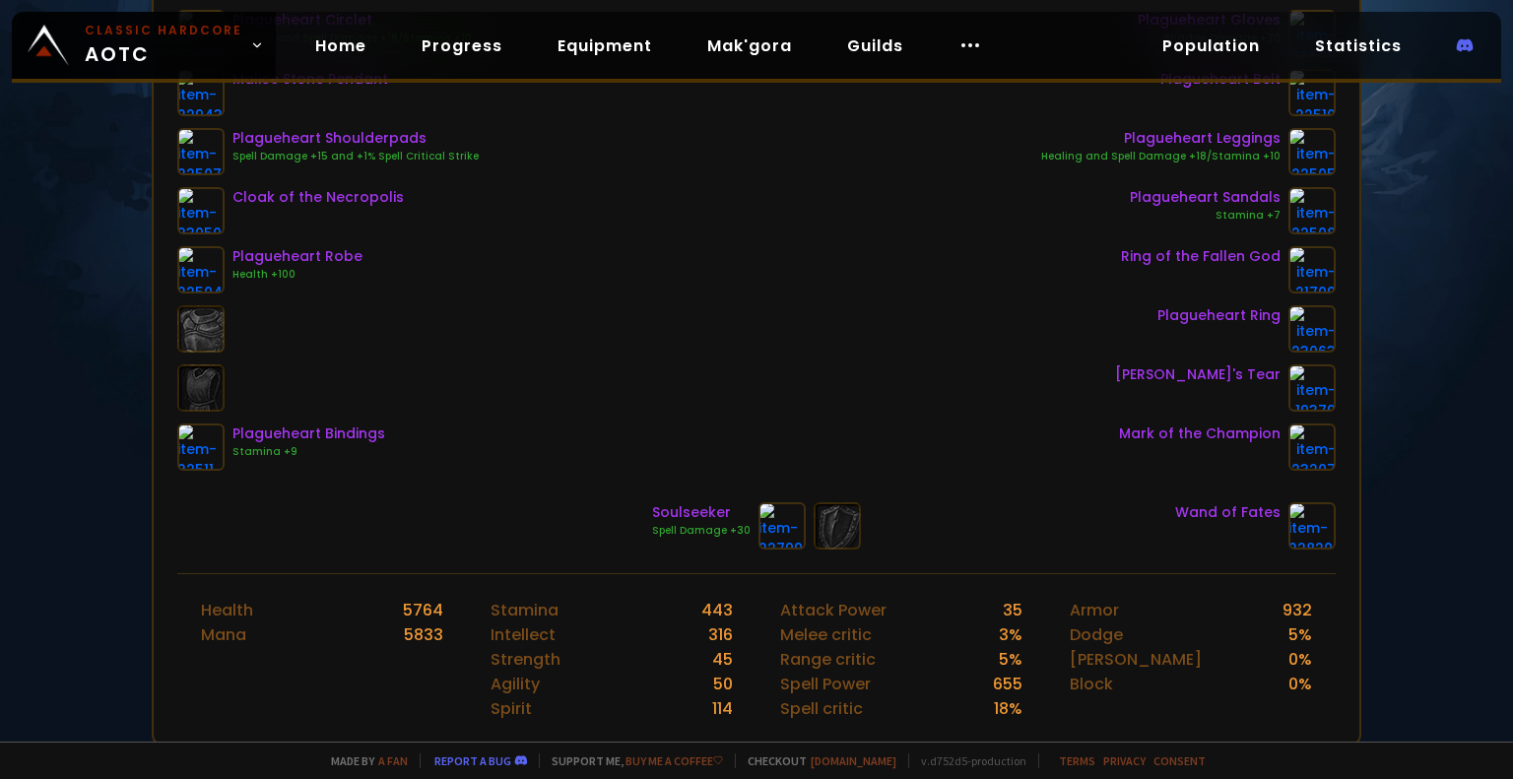
scroll to position [492, 0]
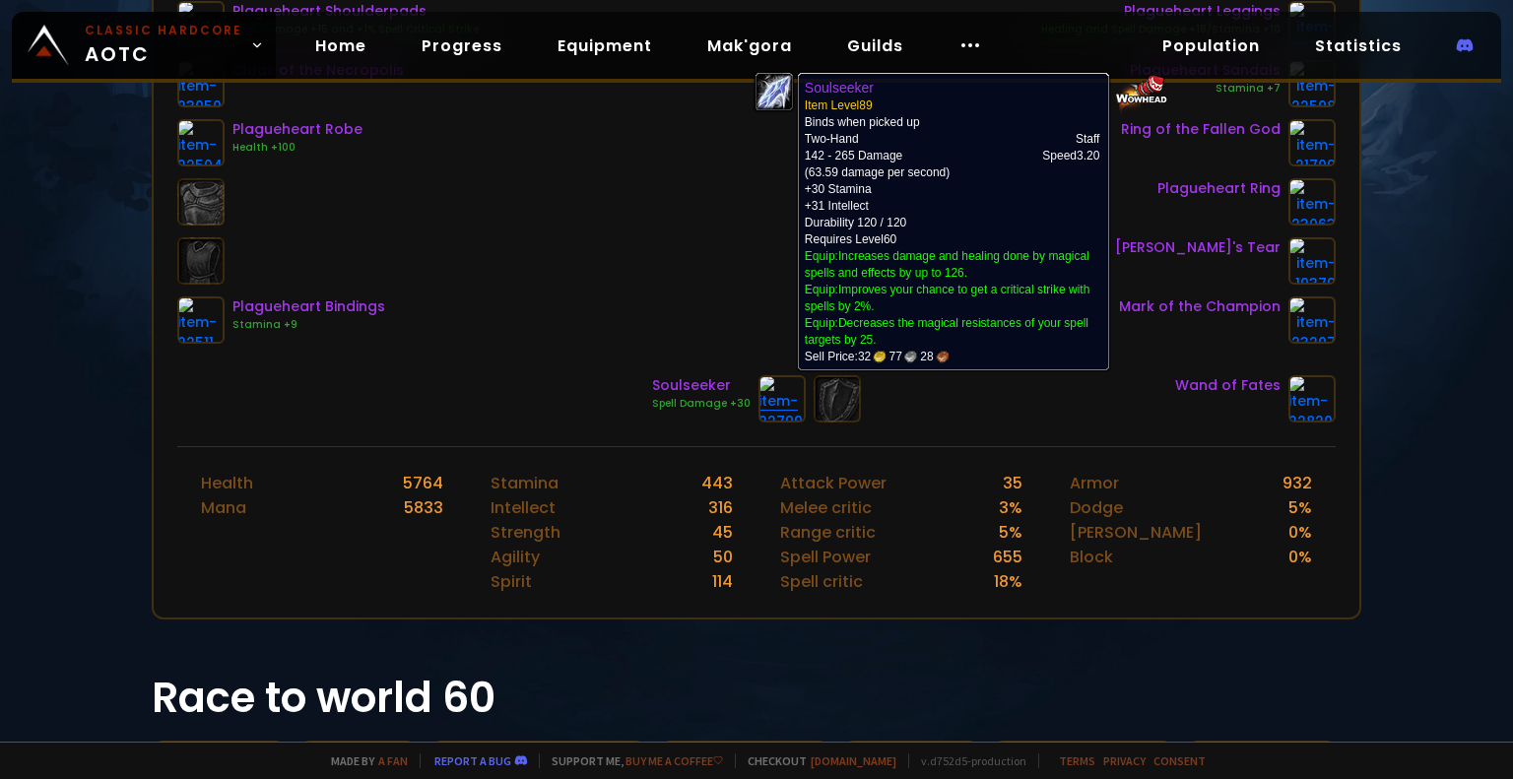
click at [772, 401] on img at bounding box center [781, 398] width 47 height 47
click at [758, 405] on img at bounding box center [781, 398] width 47 height 47
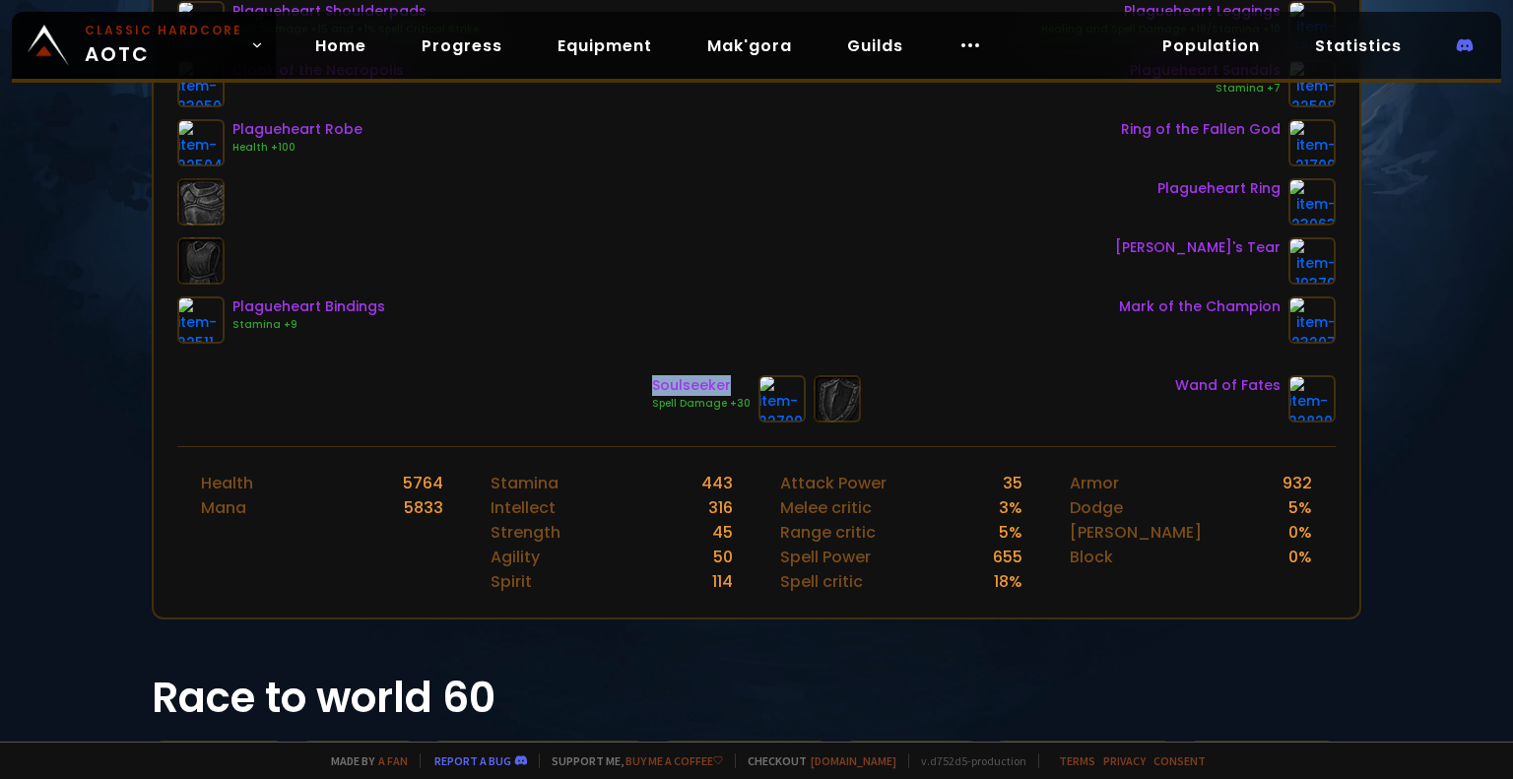
drag, startPoint x: 630, startPoint y: 385, endPoint x: 724, endPoint y: 381, distance: 93.6
click at [724, 381] on div "Soulseeker Spell Damage +30 Wand of Fates" at bounding box center [756, 398] width 1159 height 47
copy div "Soulseeker"
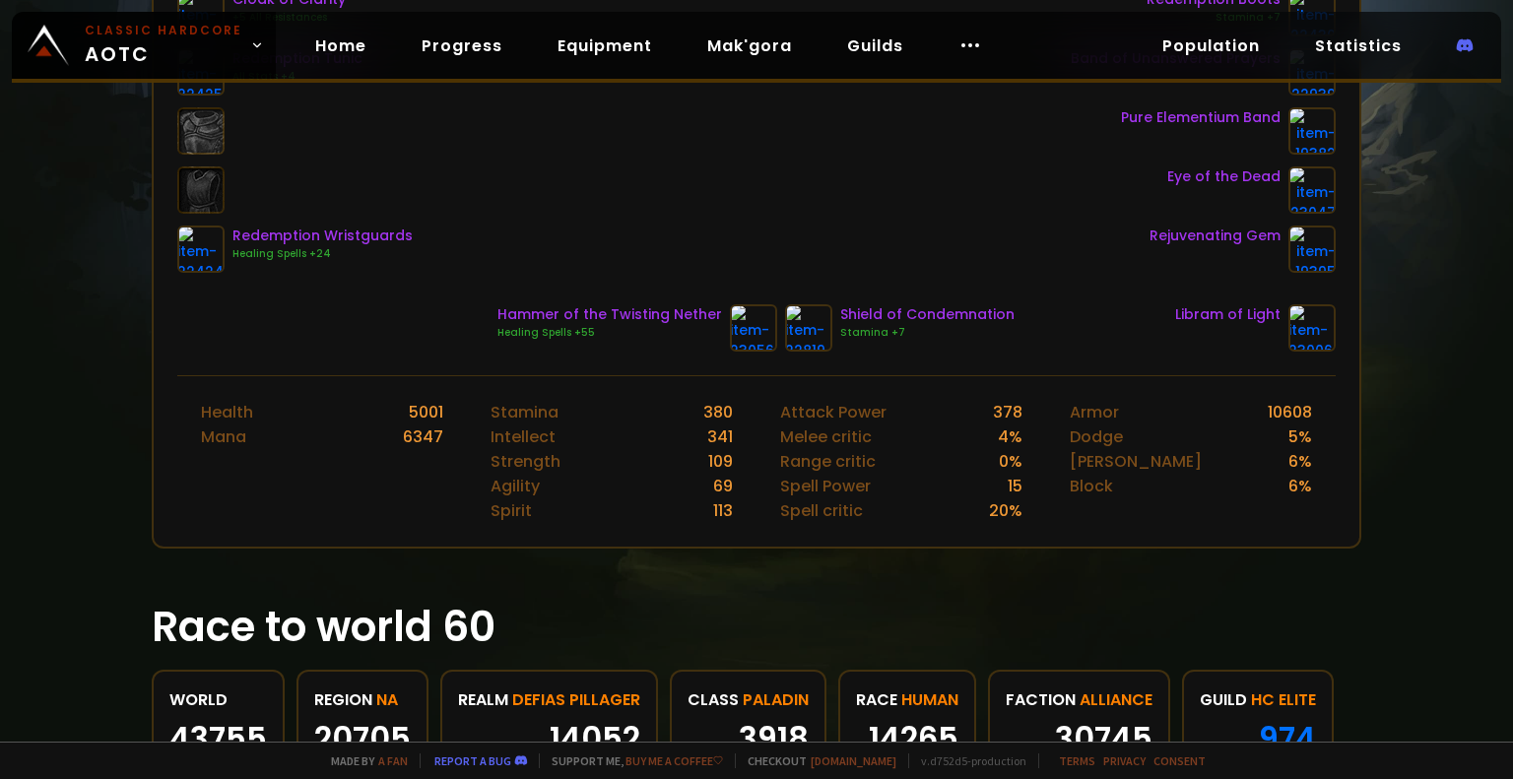
scroll to position [197, 0]
